Goal: Task Accomplishment & Management: Manage account settings

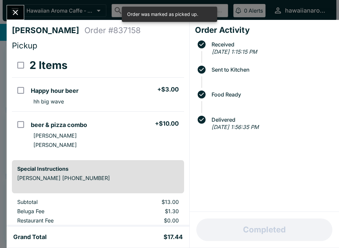
click at [26, 11] on div "[PERSON_NAME] Order # 837158 Pickup 2 Items Happy hour beer + $3.00 hh big wave…" at bounding box center [169, 124] width 339 height 248
click at [18, 12] on icon "open drawer" at bounding box center [15, 10] width 7 height 5
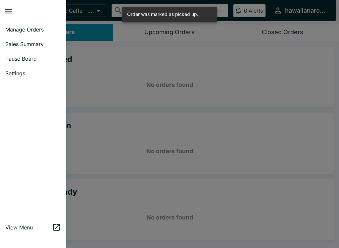
click at [238, 99] on div at bounding box center [169, 124] width 339 height 248
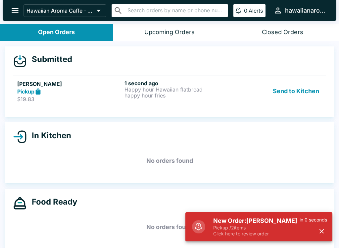
click at [44, 94] on div "Pickup" at bounding box center [69, 92] width 105 height 8
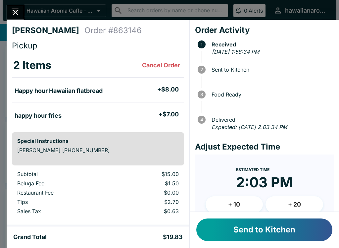
click at [269, 231] on button "Send to Kitchen" at bounding box center [264, 229] width 136 height 23
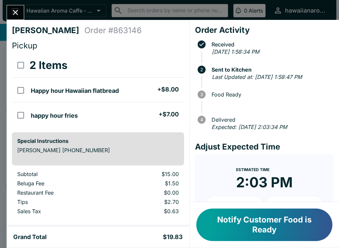
click at [278, 228] on button "Notify Customer Food is Ready" at bounding box center [264, 224] width 136 height 32
click at [240, 228] on button "Notify Customer Food is Ready" at bounding box center [264, 224] width 136 height 32
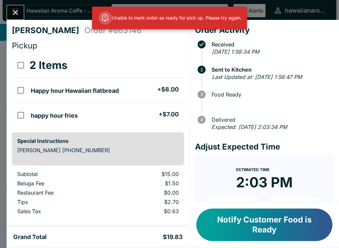
click at [232, 227] on button "Notify Customer Food is Ready" at bounding box center [264, 224] width 136 height 32
click at [227, 222] on button "Notify Customer Food is Ready" at bounding box center [264, 224] width 136 height 32
click at [104, 17] on icon at bounding box center [105, 17] width 6 height 6
click at [11, 18] on button "Close" at bounding box center [15, 12] width 17 height 14
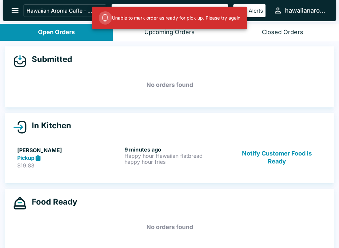
click at [270, 154] on button "Notify Customer Food is Ready" at bounding box center [277, 157] width 90 height 23
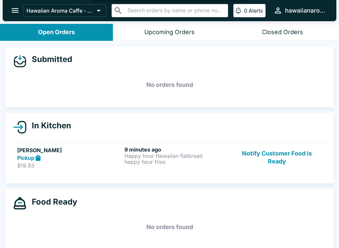
click at [260, 151] on button "Notify Customer Food is Ready" at bounding box center [277, 157] width 90 height 23
click at [255, 161] on button "Notify Customer Food is Ready" at bounding box center [277, 157] width 90 height 23
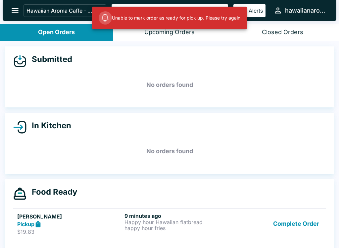
click at [255, 162] on h5 "No orders found" at bounding box center [169, 151] width 313 height 24
click at [267, 218] on div "Complete Order" at bounding box center [277, 223] width 90 height 23
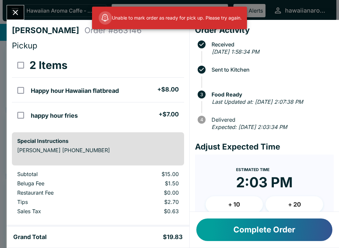
click at [266, 226] on button "Complete Order" at bounding box center [264, 229] width 136 height 23
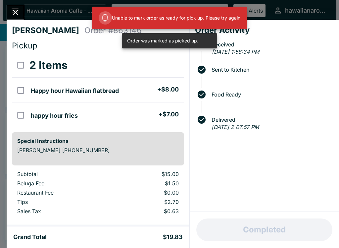
click at [8, 10] on button "Close" at bounding box center [15, 12] width 17 height 14
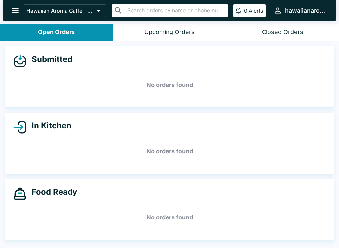
click at [293, 32] on div "Closed Orders" at bounding box center [282, 32] width 41 height 8
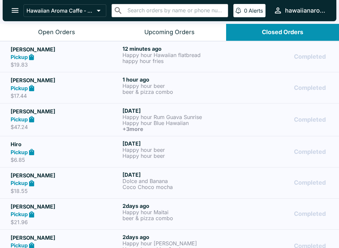
click at [118, 62] on p "$19.83" at bounding box center [65, 64] width 109 height 7
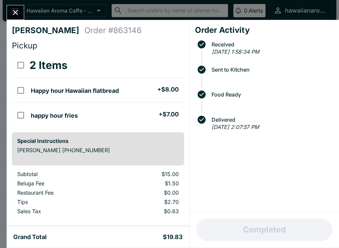
click at [7, 17] on div at bounding box center [16, 12] width 18 height 15
click at [17, 8] on button "Close" at bounding box center [15, 12] width 17 height 14
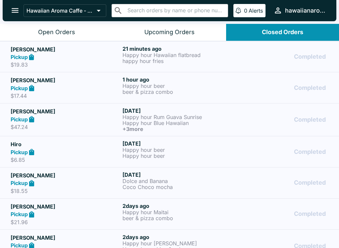
click at [14, 2] on button "open drawer" at bounding box center [15, 10] width 17 height 17
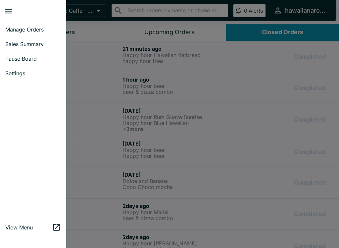
click at [14, 17] on button "close drawer" at bounding box center [8, 11] width 17 height 17
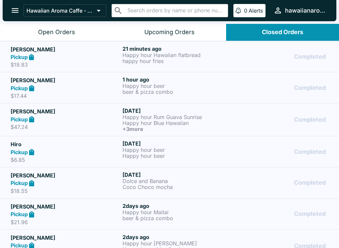
click at [12, 12] on icon "open drawer" at bounding box center [15, 10] width 9 height 9
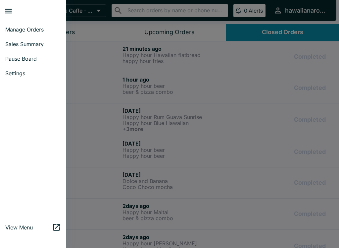
click at [24, 29] on span "Manage Orders" at bounding box center [33, 29] width 56 height 7
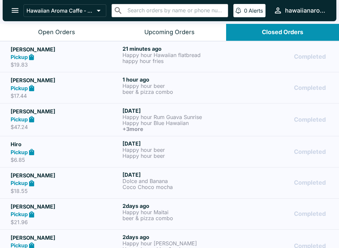
click at [162, 28] on div "Upcoming Orders" at bounding box center [169, 32] width 50 height 8
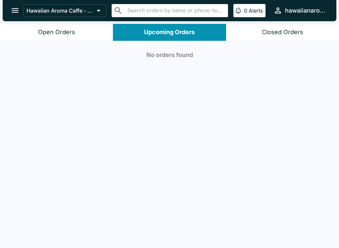
click at [282, 25] on button "Closed Orders" at bounding box center [282, 32] width 113 height 17
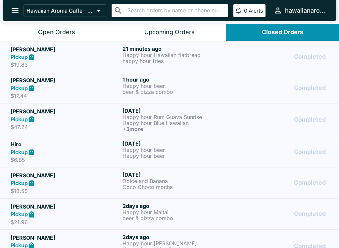
click at [49, 33] on div "Open Orders" at bounding box center [56, 32] width 37 height 8
